Goal: Book appointment/travel/reservation

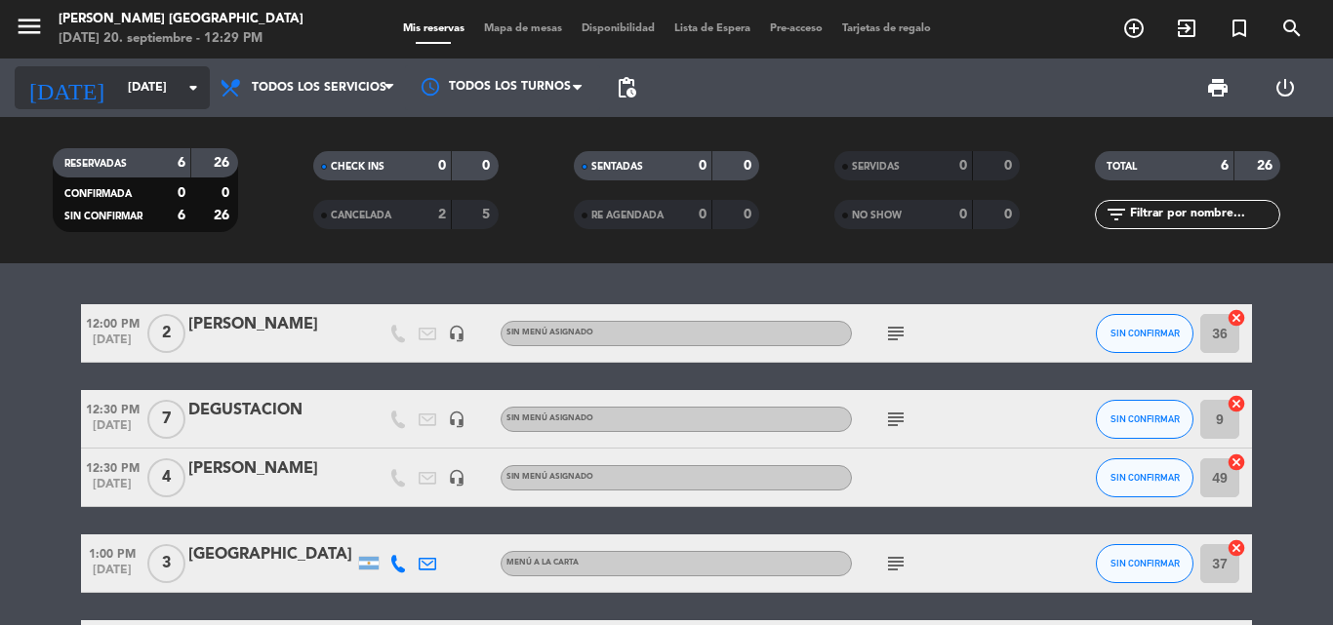
click at [176, 92] on input "[DATE]" at bounding box center [200, 87] width 165 height 33
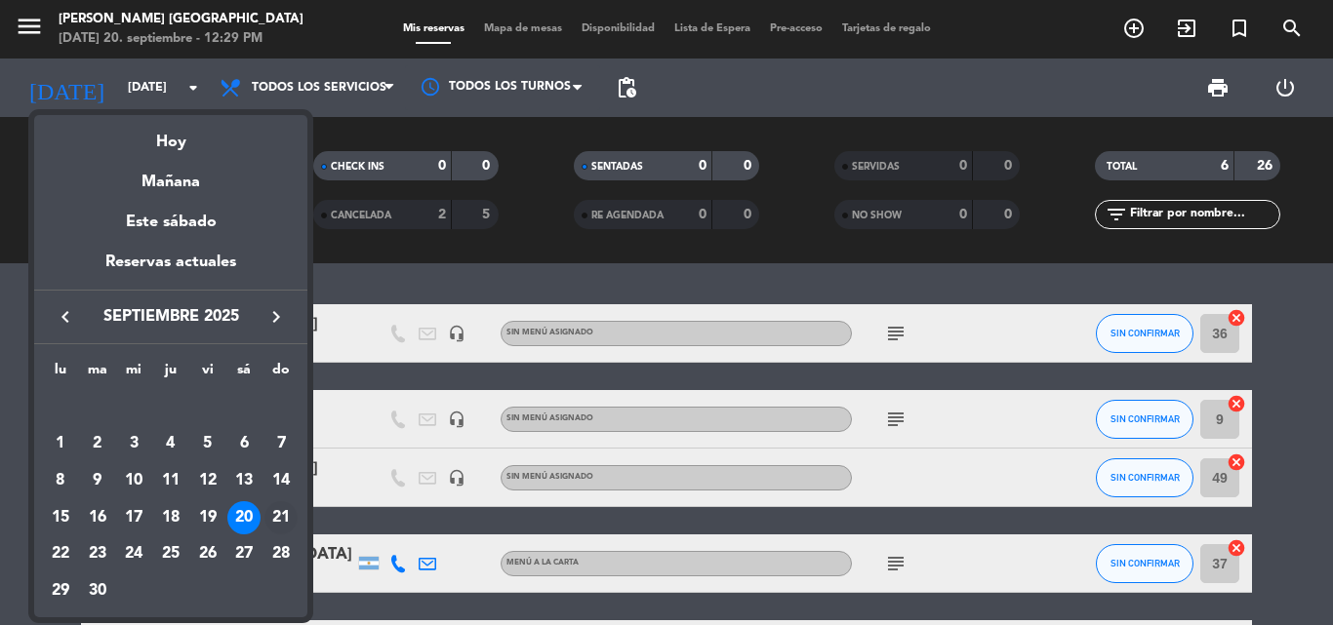
click at [270, 523] on div "21" at bounding box center [280, 517] width 33 height 33
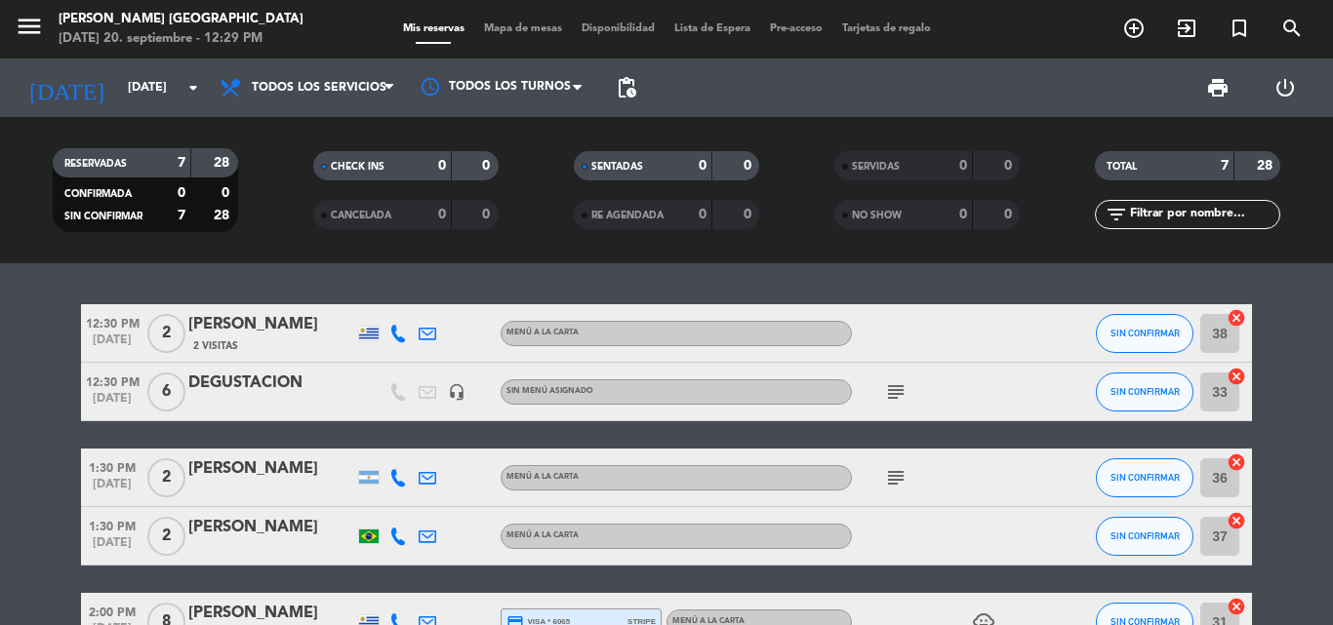
click at [893, 389] on icon "subject" at bounding box center [895, 391] width 23 height 23
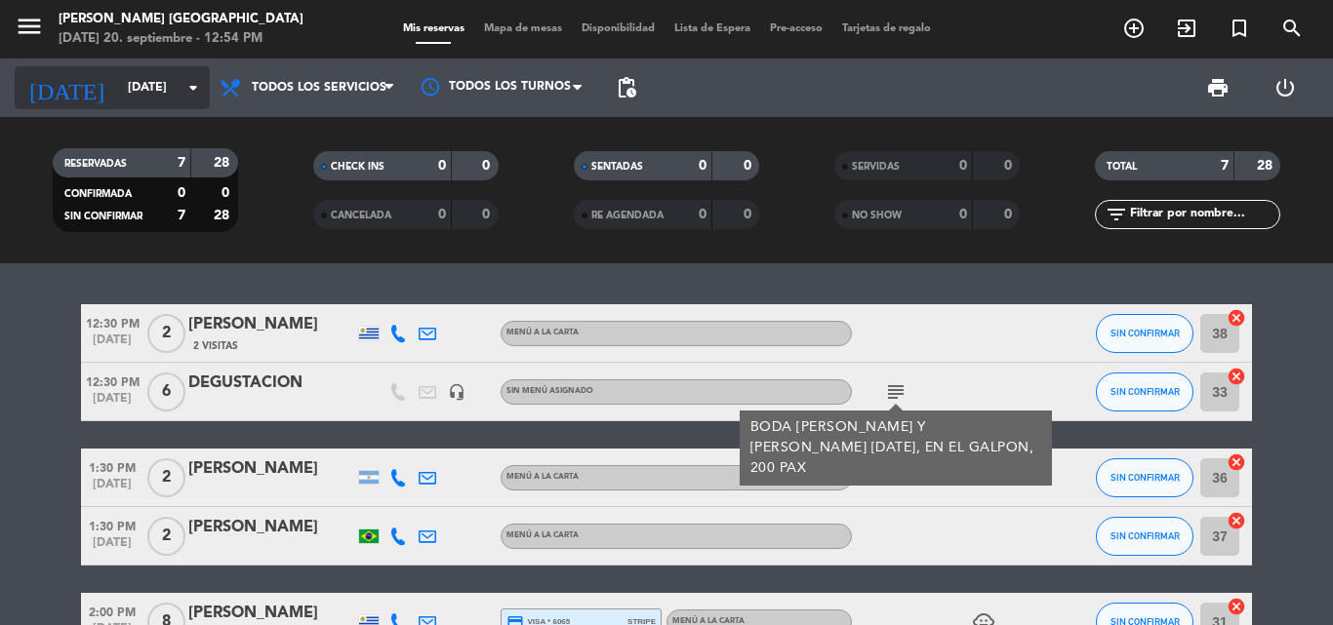
click at [172, 85] on input "[DATE]" at bounding box center [200, 87] width 165 height 33
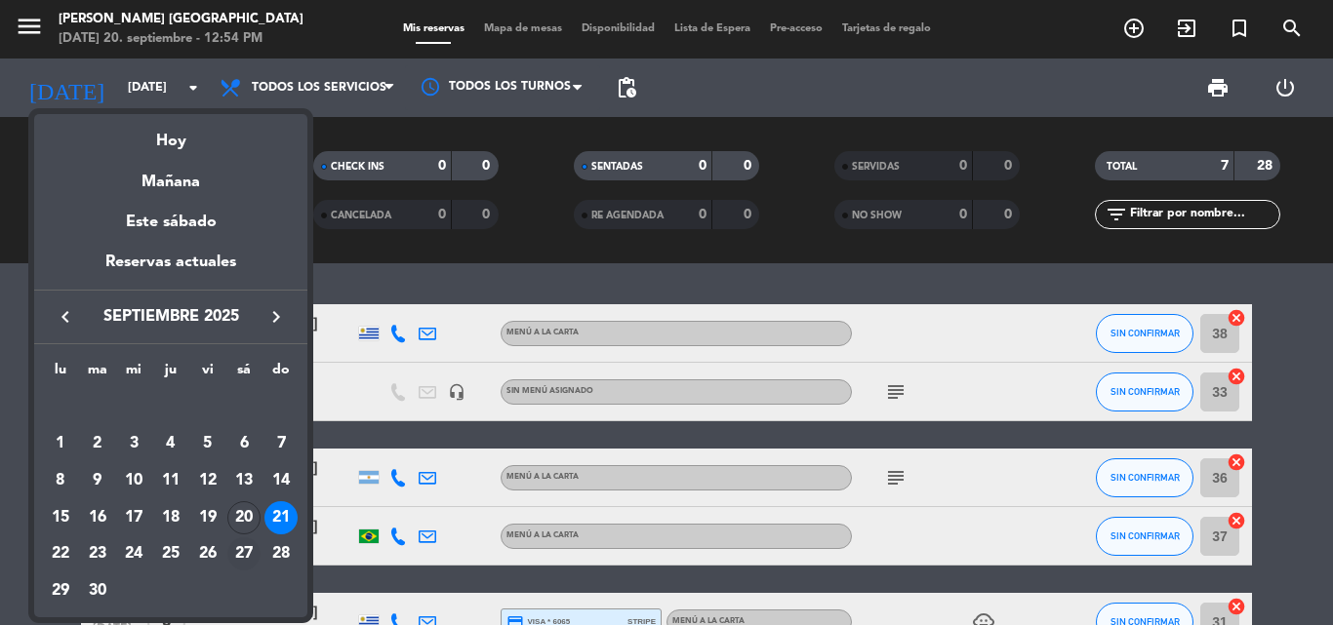
click at [247, 558] on div "27" at bounding box center [243, 554] width 33 height 33
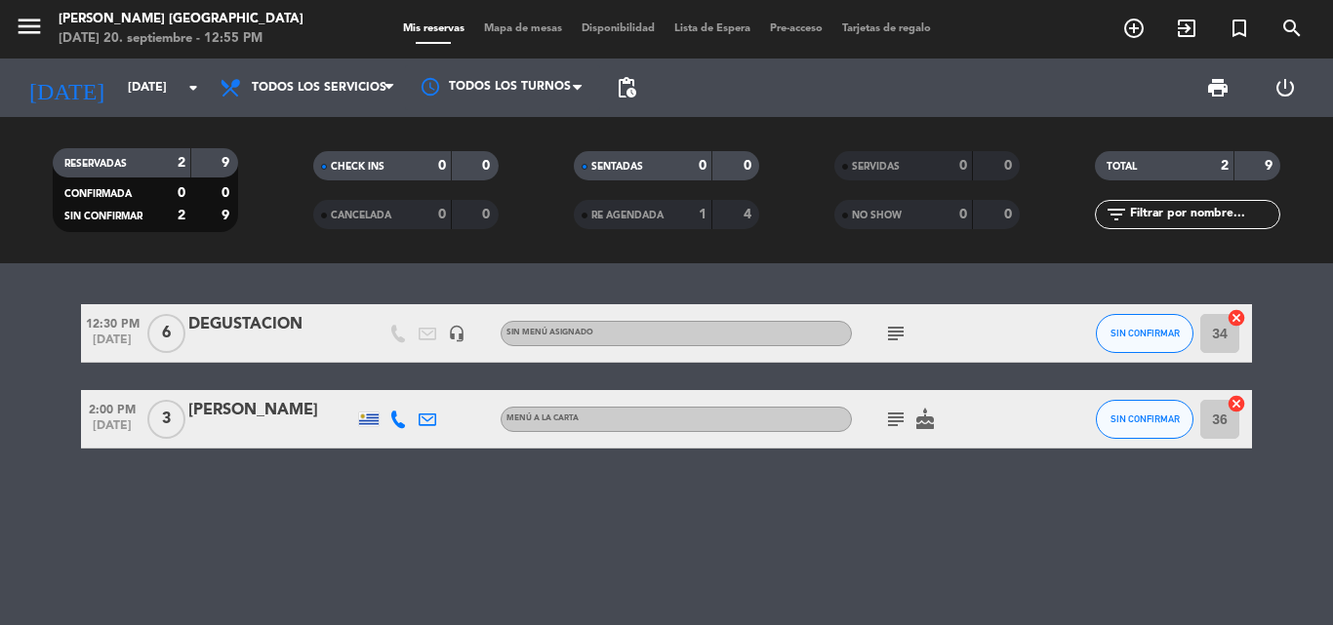
click at [888, 335] on icon "subject" at bounding box center [895, 333] width 23 height 23
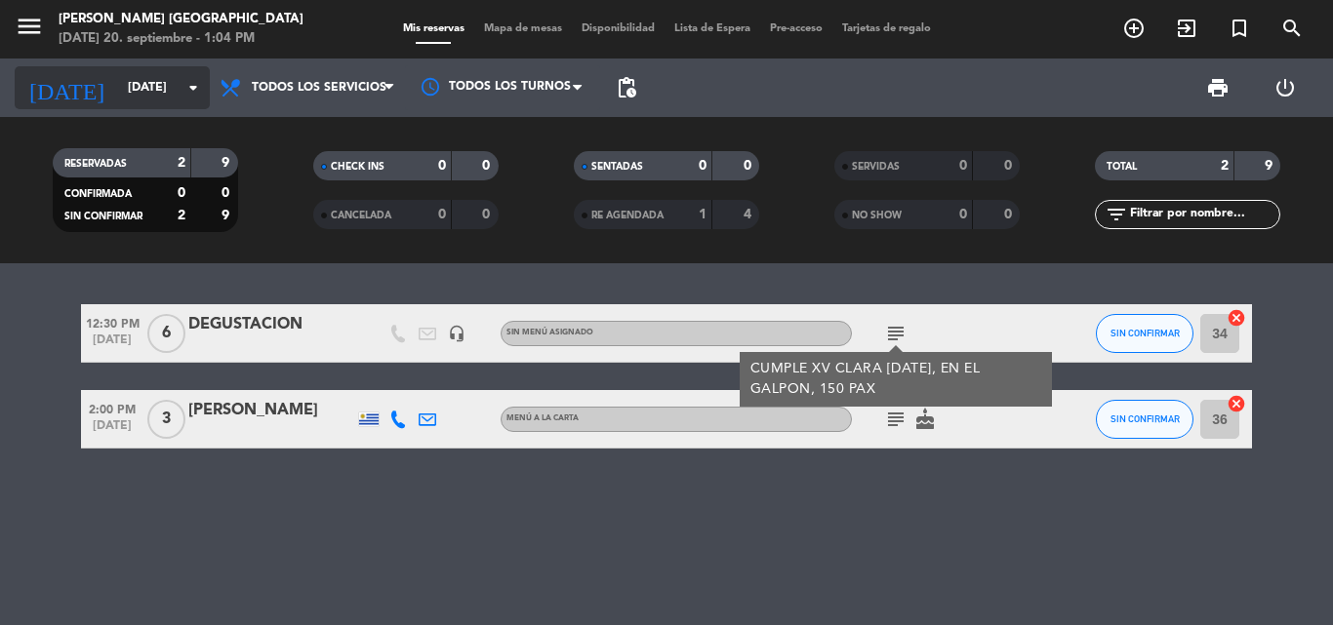
click at [151, 77] on input "[DATE]" at bounding box center [200, 87] width 165 height 33
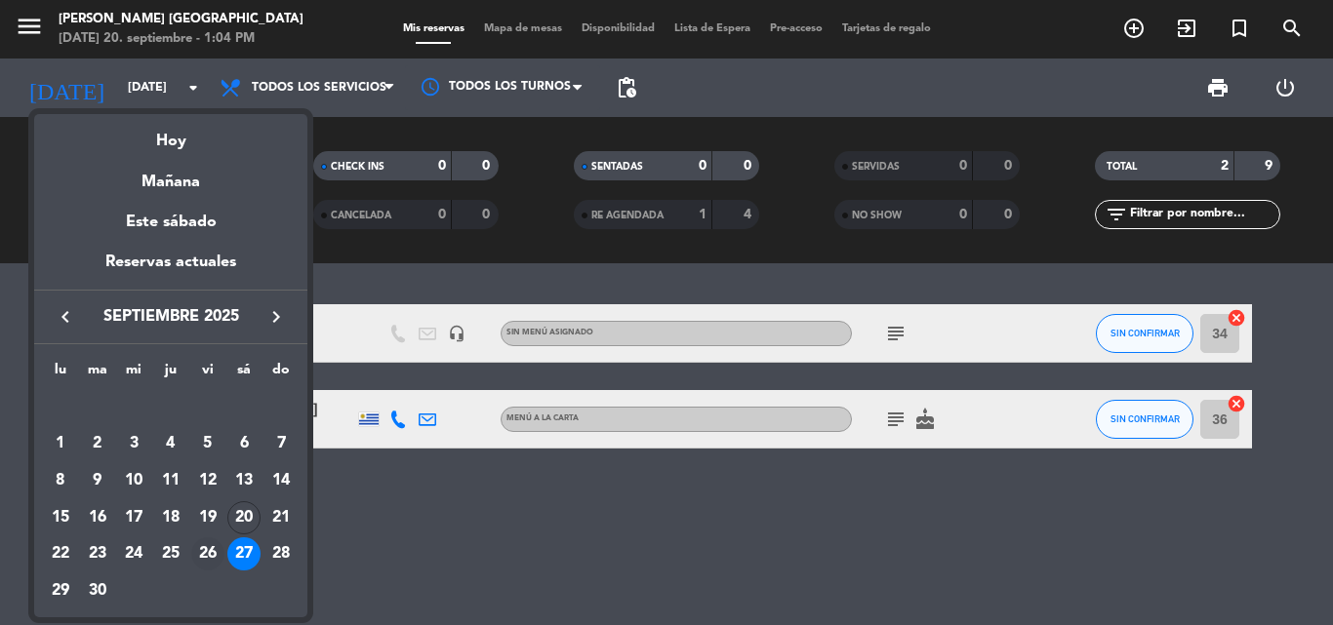
click at [203, 547] on div "26" at bounding box center [207, 554] width 33 height 33
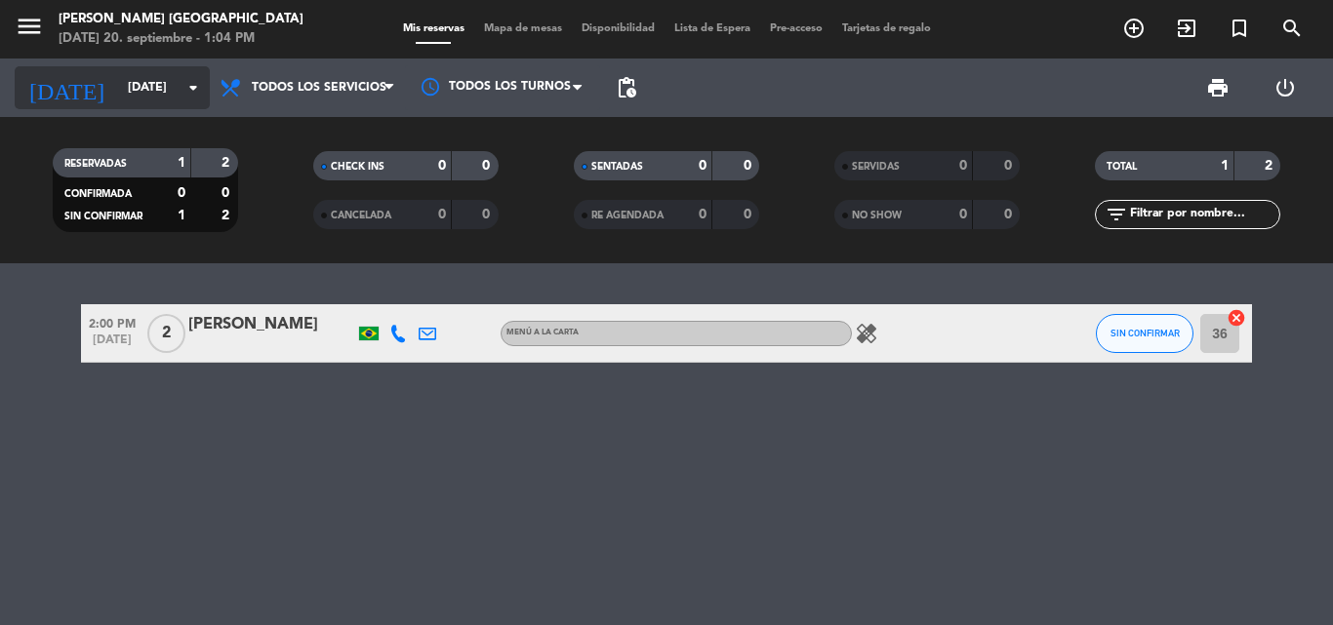
click at [147, 83] on input "[DATE]" at bounding box center [200, 87] width 165 height 33
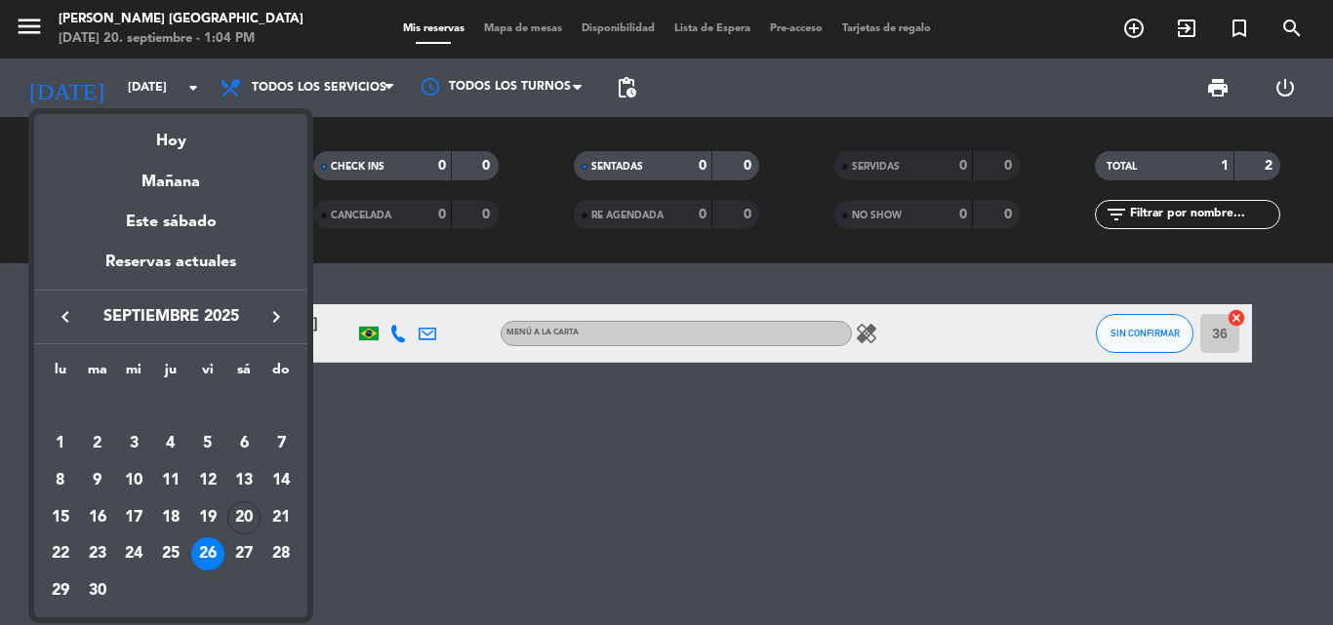
click at [179, 545] on div "25" at bounding box center [170, 554] width 33 height 33
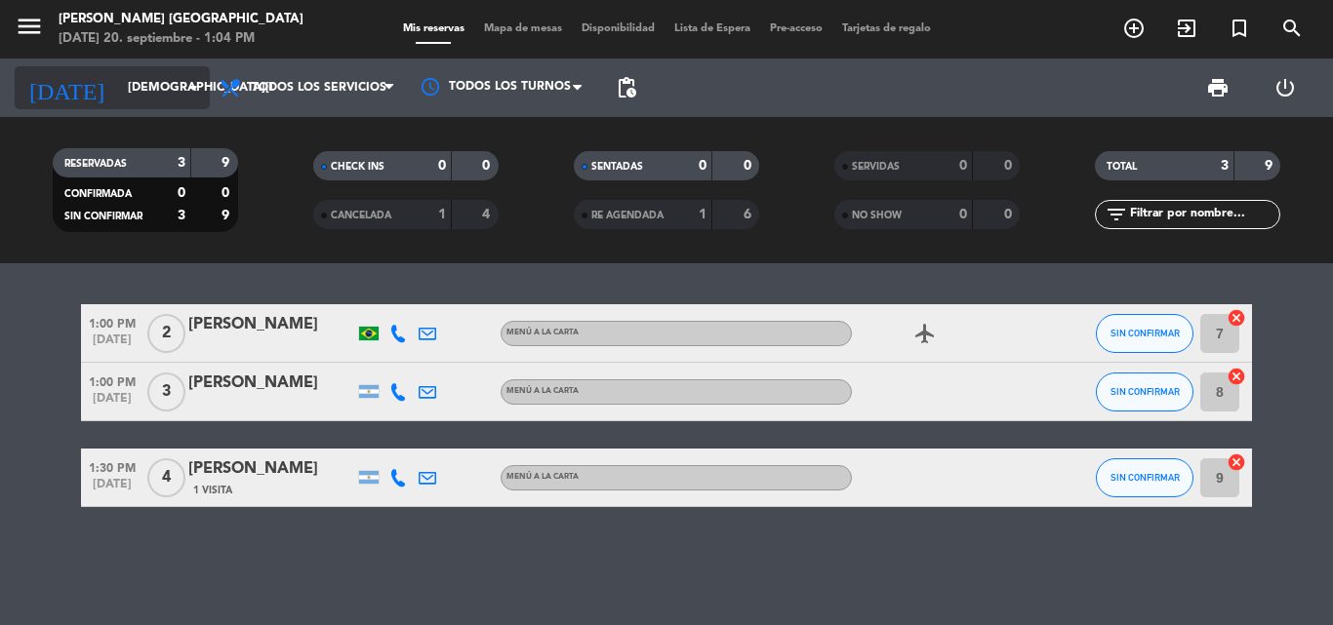
click at [196, 85] on icon "arrow_drop_down" at bounding box center [192, 87] width 23 height 23
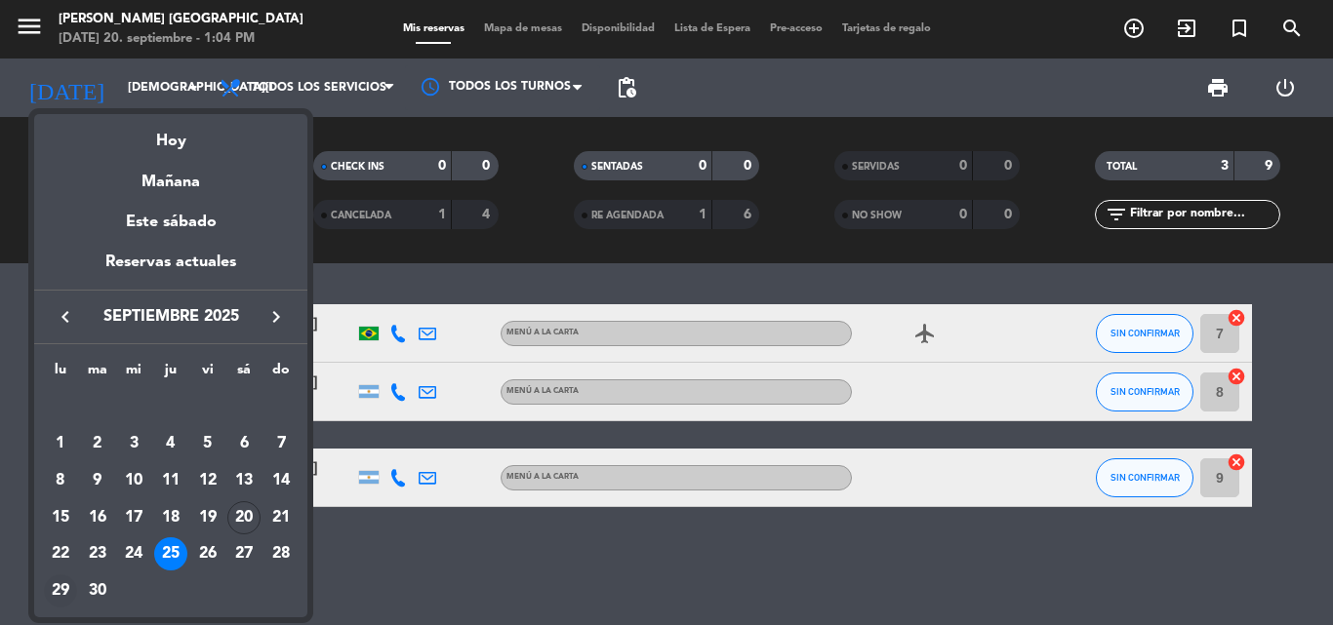
click at [59, 594] on div "29" at bounding box center [60, 591] width 33 height 33
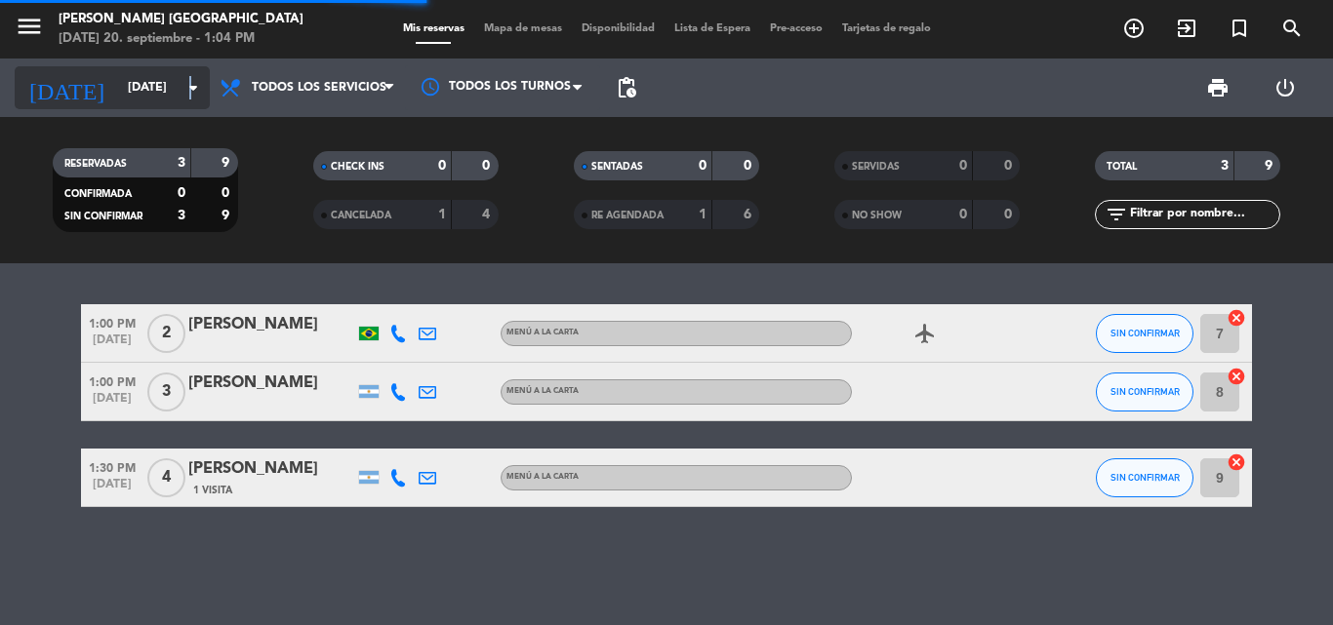
click at [189, 93] on icon "arrow_drop_down" at bounding box center [192, 87] width 23 height 23
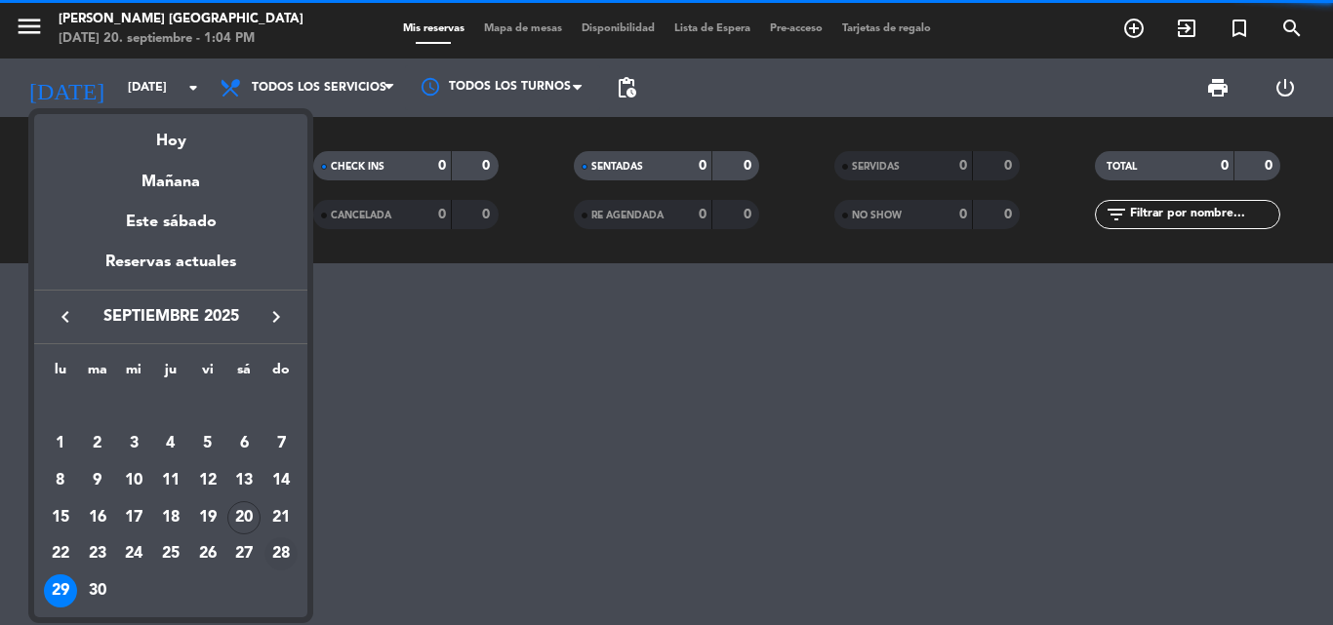
click at [293, 548] on div "28" at bounding box center [280, 554] width 33 height 33
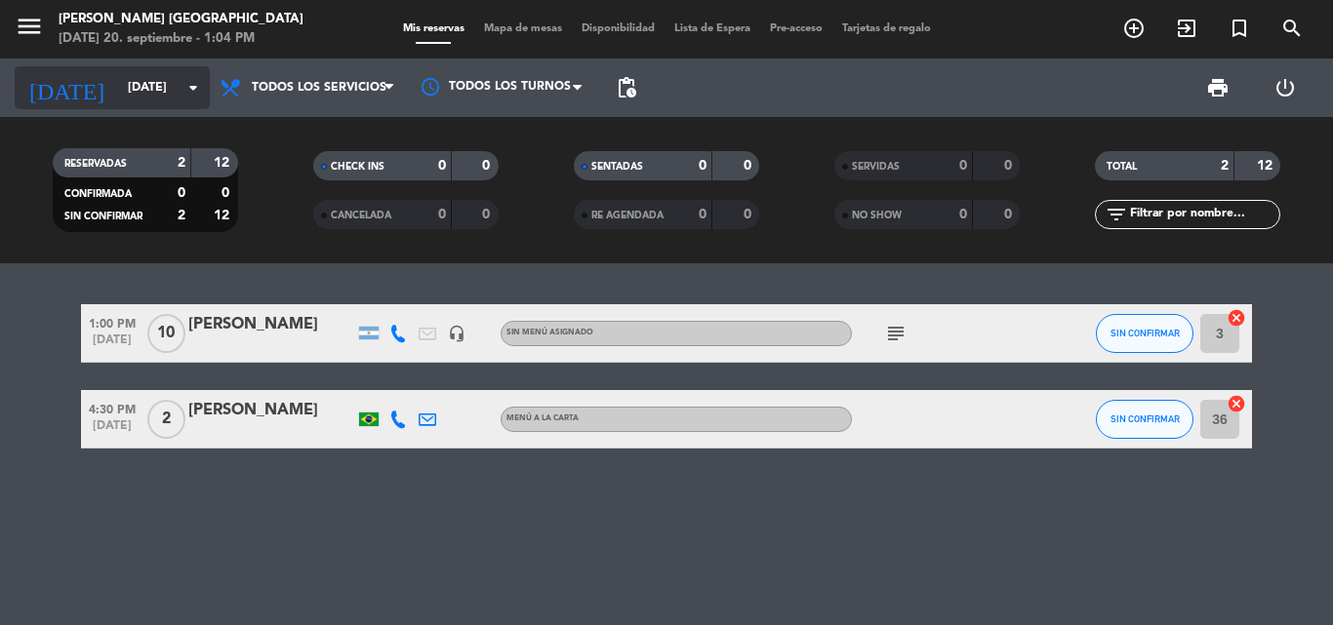
click at [118, 100] on input "[DATE]" at bounding box center [200, 87] width 165 height 33
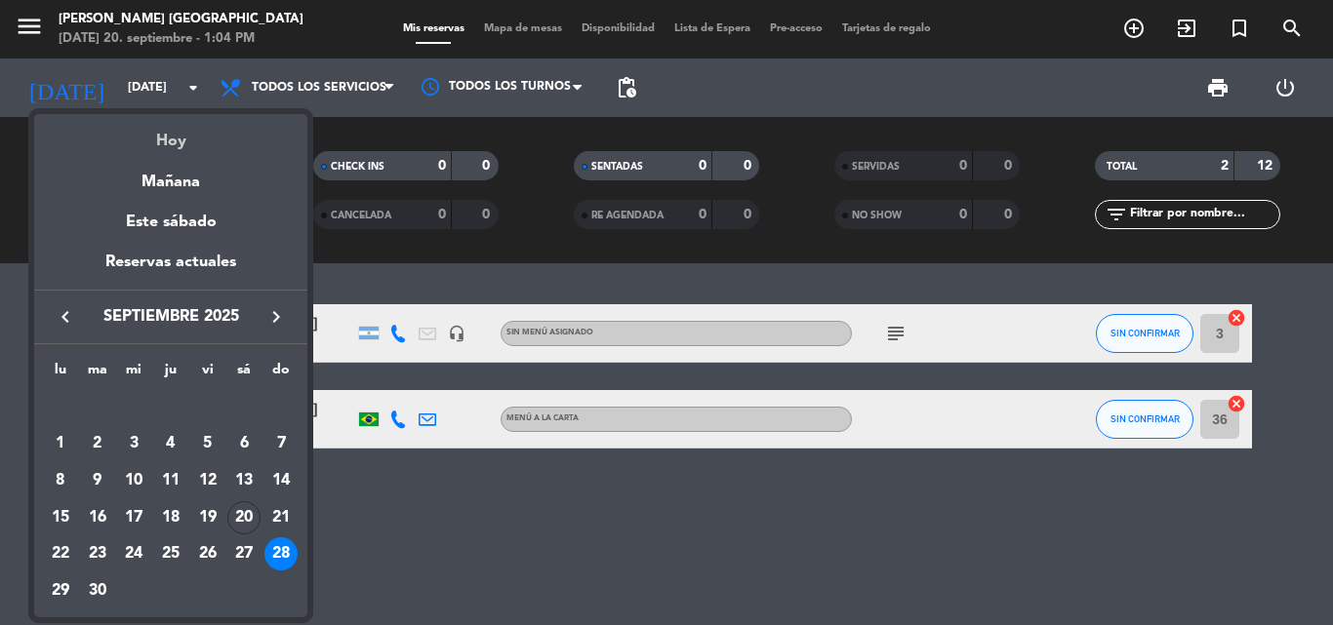
click at [155, 134] on div "Hoy" at bounding box center [170, 134] width 273 height 40
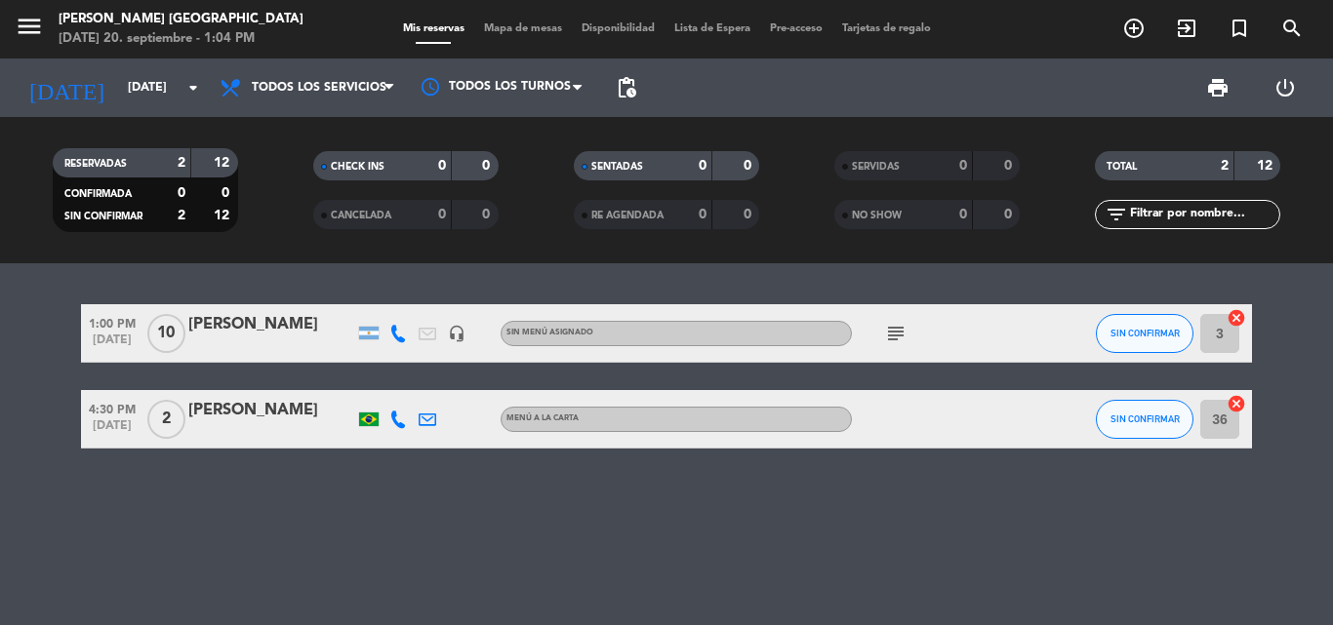
type input "[DATE]"
